Goal: Task Accomplishment & Management: Manage account settings

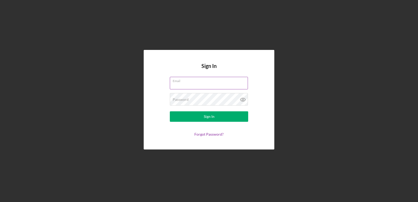
click at [188, 82] on div "Email" at bounding box center [209, 83] width 78 height 13
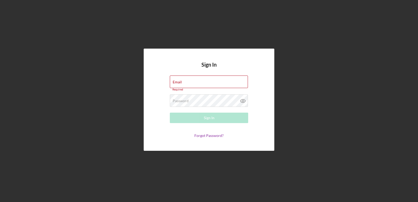
click at [162, 76] on form "Email Required Password Required Sign In Forgot Password?" at bounding box center [209, 107] width 105 height 62
click at [187, 84] on input "Email" at bounding box center [209, 82] width 78 height 13
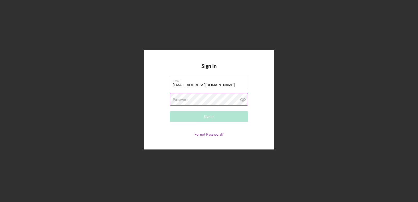
click at [180, 100] on label "Password" at bounding box center [181, 99] width 16 height 4
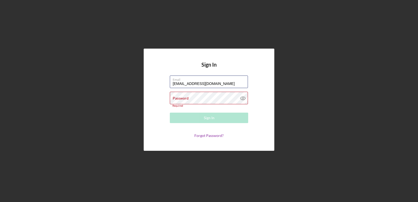
drag, startPoint x: 225, startPoint y: 85, endPoint x: 150, endPoint y: 76, distance: 75.3
click at [150, 76] on div "Sign In Email [EMAIL_ADDRESS][DOMAIN_NAME] Password Required Sign In Forgot Pas…" at bounding box center [209, 100] width 131 height 102
drag, startPoint x: 207, startPoint y: 83, endPoint x: 163, endPoint y: 77, distance: 44.6
click at [163, 77] on form "Email [EMAIL_ADDRESS][DOMAIN_NAME] Password Required Sign In Forgot Password?" at bounding box center [209, 107] width 105 height 62
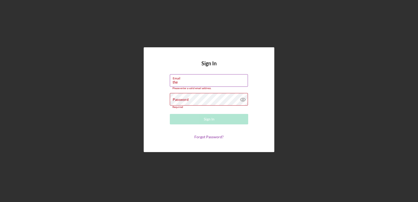
type input "[EMAIL_ADDRESS][DOMAIN_NAME]"
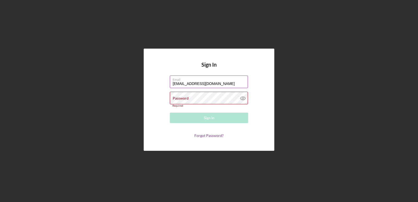
click at [189, 96] on div "Password Required" at bounding box center [209, 100] width 78 height 16
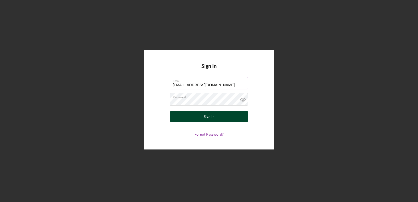
click at [202, 113] on button "Sign In" at bounding box center [209, 116] width 78 height 10
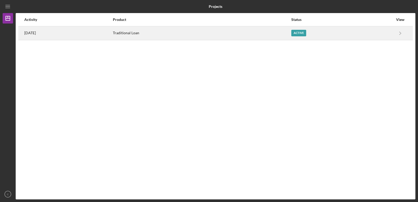
click at [361, 33] on div "Active" at bounding box center [342, 33] width 102 height 13
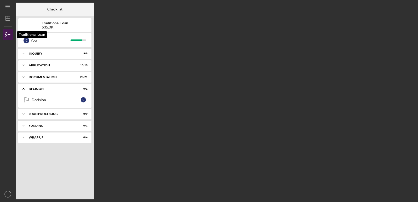
click at [9, 33] on line "button" at bounding box center [9, 33] width 2 height 0
click at [8, 20] on icon "Icon/Dashboard" at bounding box center [7, 18] width 13 height 13
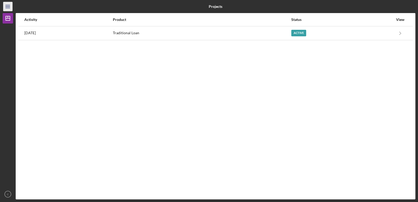
click at [6, 6] on icon "Icon/Menu" at bounding box center [8, 7] width 12 height 12
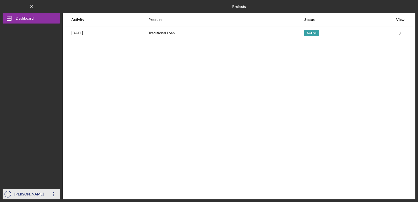
click at [53, 193] on icon "Icon/Overflow" at bounding box center [53, 194] width 13 height 13
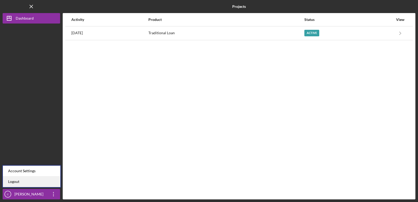
click at [28, 181] on link "Logout" at bounding box center [32, 181] width 58 height 11
